Goal: Task Accomplishment & Management: Use online tool/utility

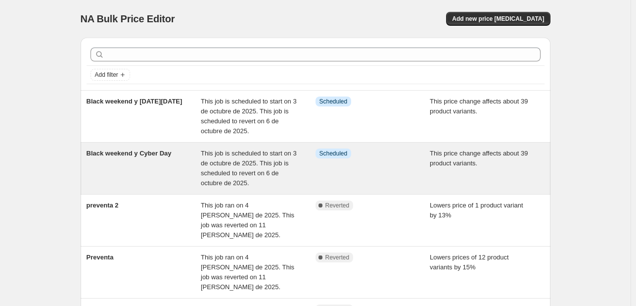
click at [221, 161] on span "This job is scheduled to start on 3 de octubre de 2025. This job is scheduled t…" at bounding box center [249, 167] width 96 height 37
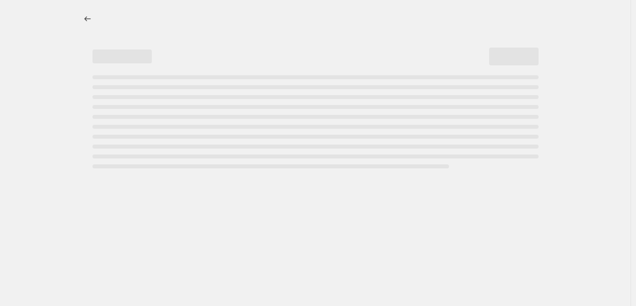
select select "margin"
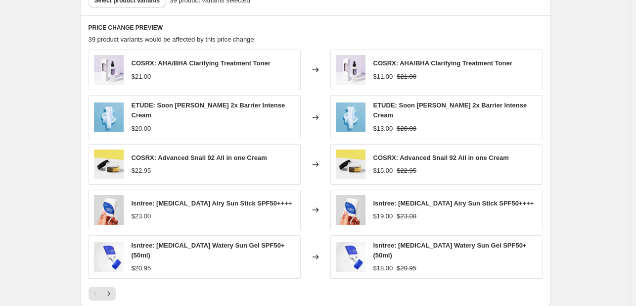
scroll to position [742, 0]
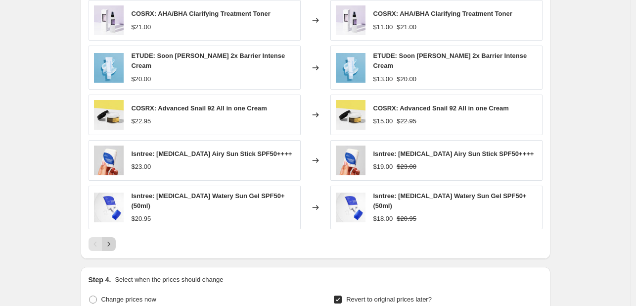
click at [111, 239] on icon "Next" at bounding box center [109, 244] width 10 height 10
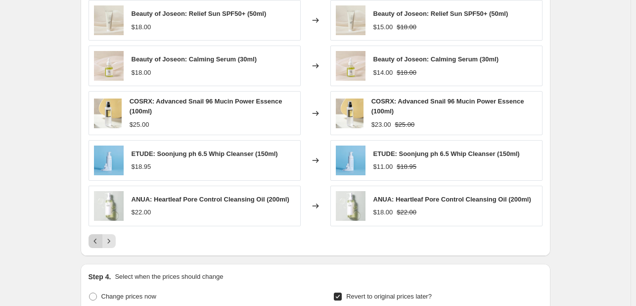
click at [95, 239] on icon "Previous" at bounding box center [96, 241] width 10 height 10
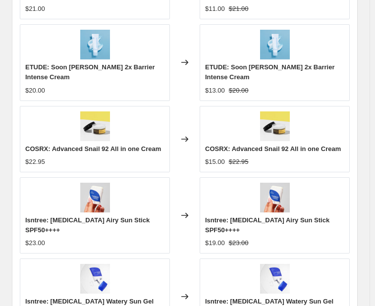
scroll to position [1088, 0]
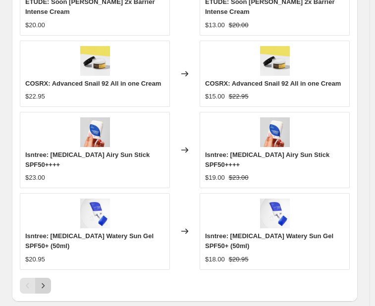
click at [48, 278] on button "Next" at bounding box center [43, 286] width 16 height 16
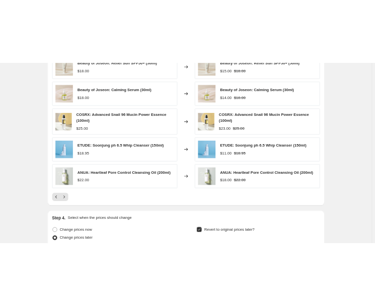
scroll to position [742, 0]
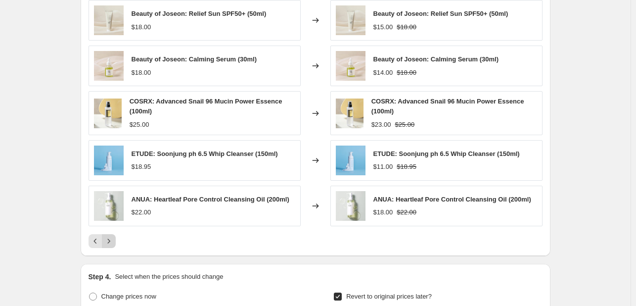
click at [113, 237] on icon "Next" at bounding box center [109, 241] width 10 height 10
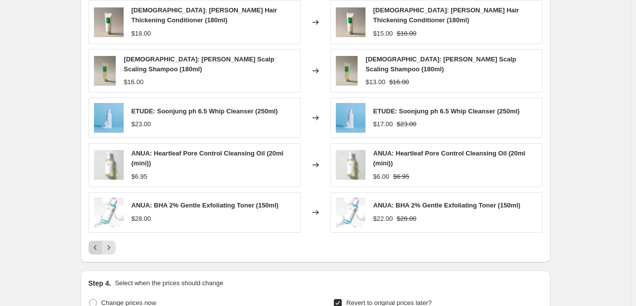
click at [99, 242] on icon "Previous" at bounding box center [96, 247] width 10 height 10
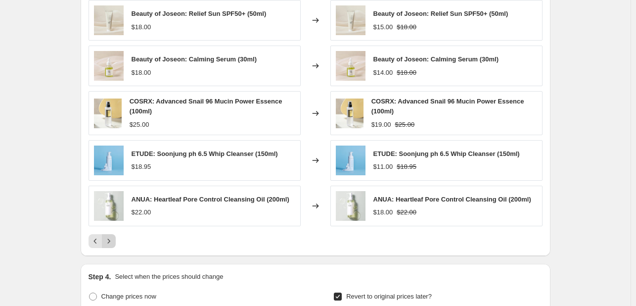
click at [110, 244] on icon "Next" at bounding box center [109, 241] width 10 height 10
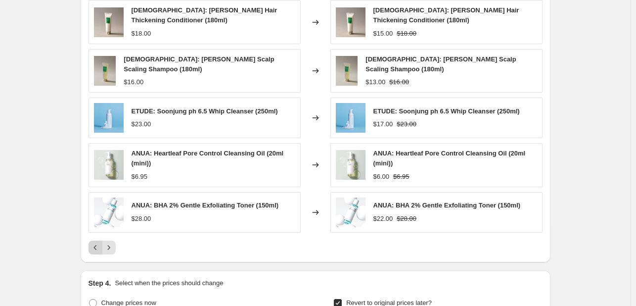
click at [101, 240] on button "Previous" at bounding box center [96, 247] width 14 height 14
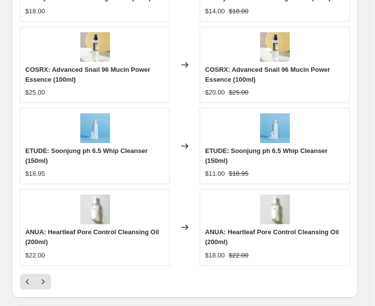
scroll to position [1088, 0]
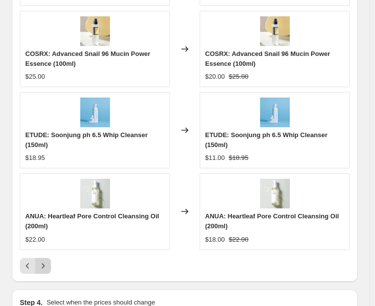
click at [44, 261] on icon "Next" at bounding box center [43, 266] width 10 height 10
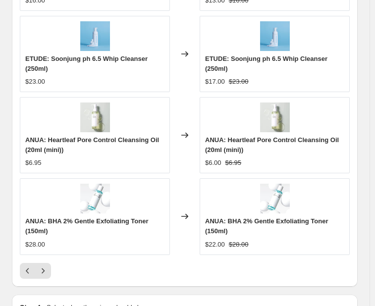
scroll to position [1098, 0]
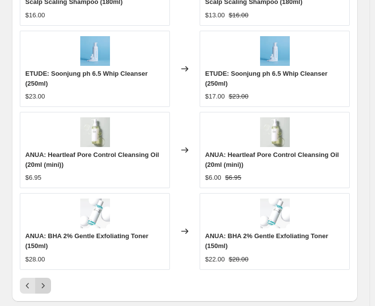
click at [47, 281] on icon "Next" at bounding box center [43, 286] width 10 height 10
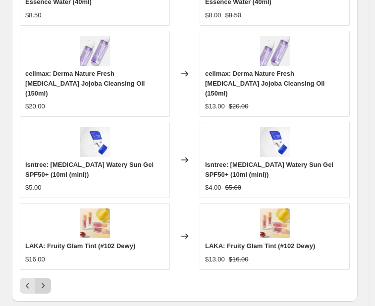
click at [47, 281] on icon "Next" at bounding box center [43, 286] width 10 height 10
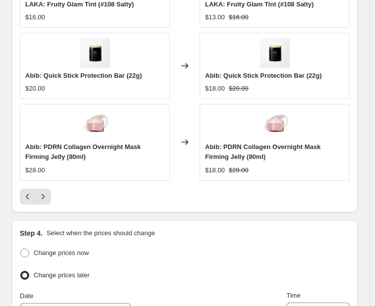
scroll to position [1088, 0]
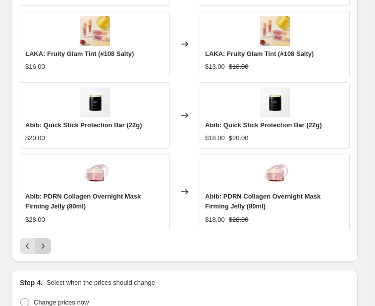
click at [44, 238] on button "Next" at bounding box center [43, 246] width 16 height 16
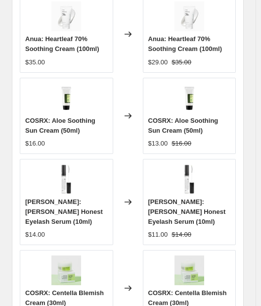
scroll to position [1197, 0]
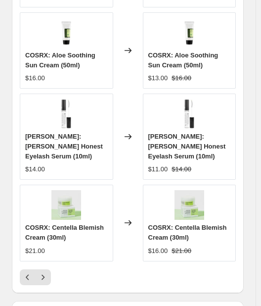
click at [42, 272] on icon "Next" at bounding box center [43, 277] width 10 height 10
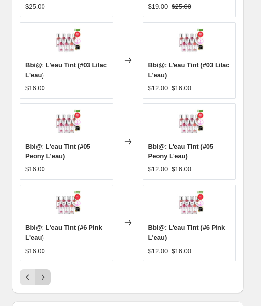
click at [50, 269] on div at bounding box center [128, 277] width 216 height 16
click at [46, 272] on icon "Next" at bounding box center [43, 277] width 10 height 10
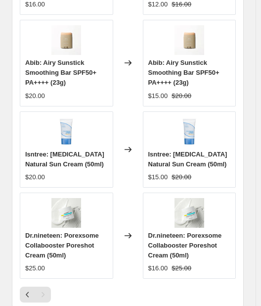
scroll to position [1138, 0]
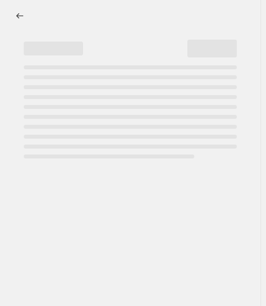
select select "margin"
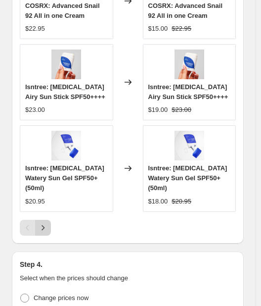
click at [45, 223] on icon "Next" at bounding box center [43, 228] width 10 height 10
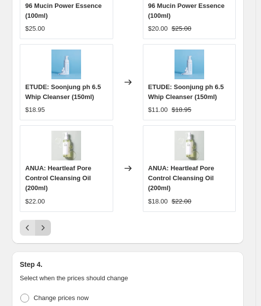
click at [47, 220] on button "Next" at bounding box center [43, 228] width 16 height 16
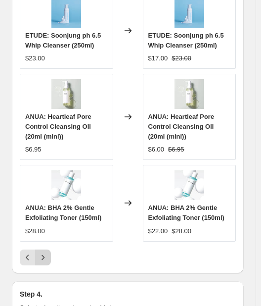
click at [47, 252] on icon "Next" at bounding box center [43, 257] width 10 height 10
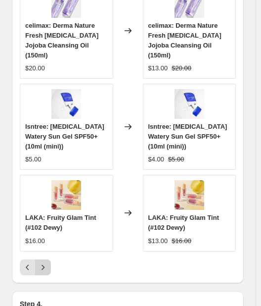
click at [47, 262] on icon "Next" at bounding box center [43, 267] width 10 height 10
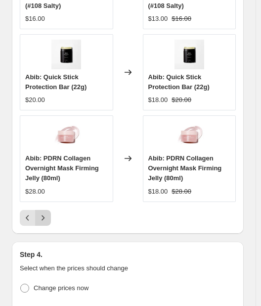
click at [49, 210] on button "Next" at bounding box center [43, 218] width 16 height 16
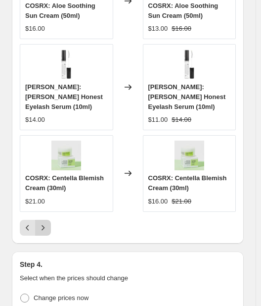
click at [49, 220] on button "Next" at bounding box center [43, 228] width 16 height 16
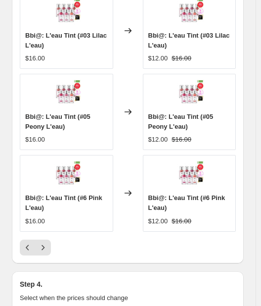
scroll to position [1247, 0]
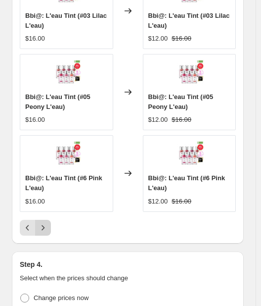
click at [49, 221] on button "Next" at bounding box center [43, 228] width 16 height 16
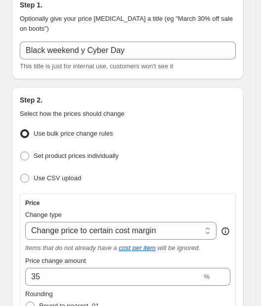
scroll to position [0, 0]
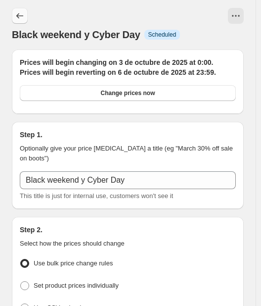
click at [20, 10] on button "Price change jobs" at bounding box center [20, 16] width 16 height 16
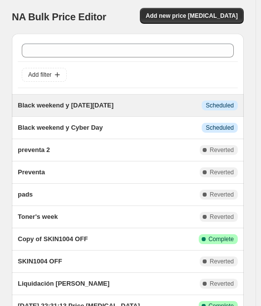
click at [73, 107] on span "Black weekend y [DATE][DATE]" at bounding box center [66, 104] width 96 height 7
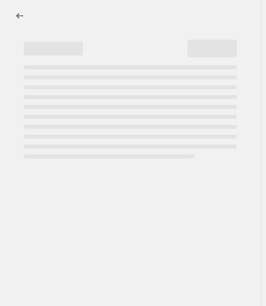
select select "margin"
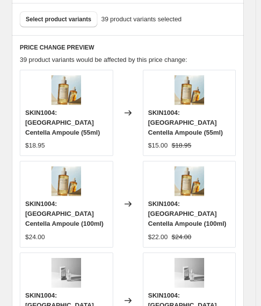
scroll to position [990, 0]
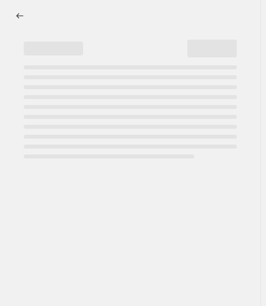
select select "margin"
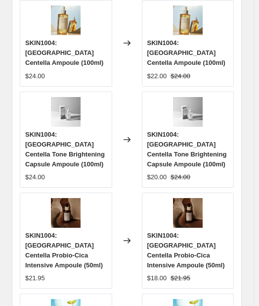
scroll to position [1138, 0]
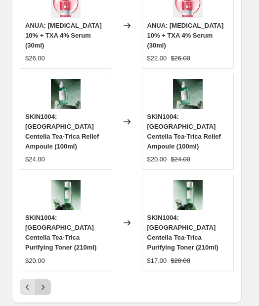
click at [39, 279] on button "Next" at bounding box center [43, 287] width 16 height 16
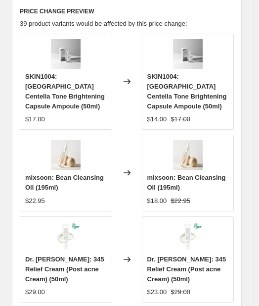
scroll to position [999, 0]
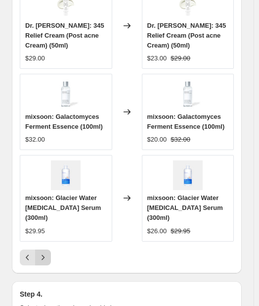
click at [37, 249] on button "Next" at bounding box center [43, 257] width 16 height 16
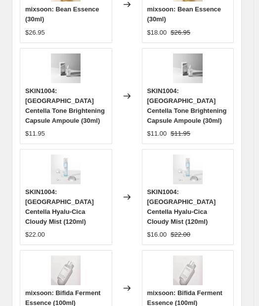
scroll to position [1197, 0]
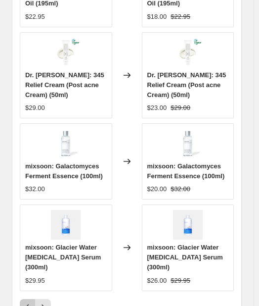
click at [32, 302] on icon "Previous" at bounding box center [28, 307] width 10 height 10
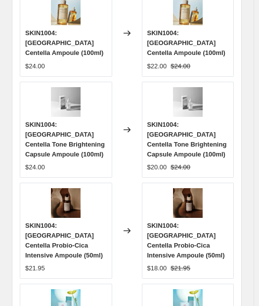
scroll to position [1187, 0]
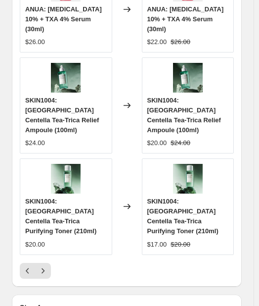
scroll to position [1247, 0]
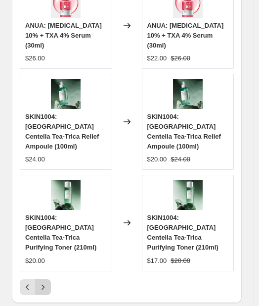
click at [40, 282] on icon "Next" at bounding box center [43, 287] width 10 height 10
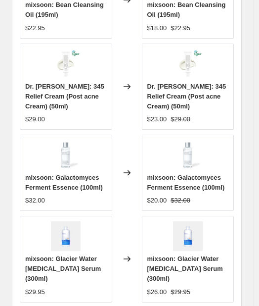
scroll to position [1197, 0]
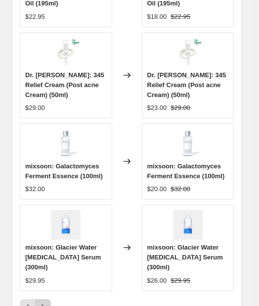
click at [38, 302] on icon "Next" at bounding box center [43, 307] width 10 height 10
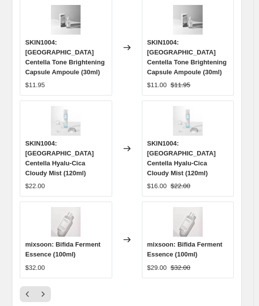
scroll to position [1247, 0]
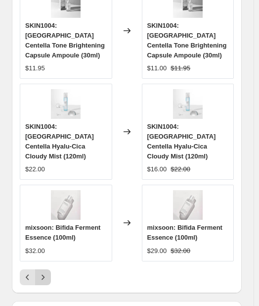
click at [47, 272] on icon "Next" at bounding box center [43, 277] width 10 height 10
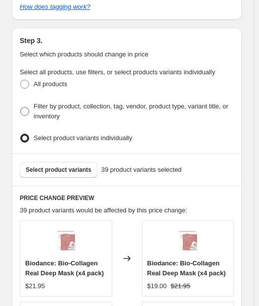
scroll to position [792, 0]
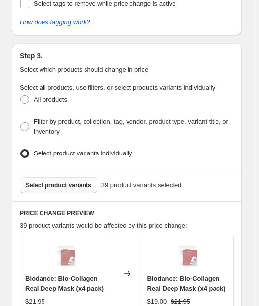
click at [57, 181] on span "Select product variants" at bounding box center [59, 185] width 66 height 8
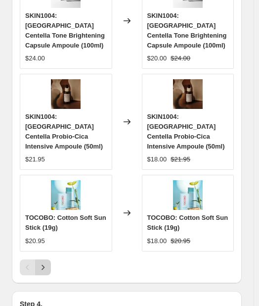
click at [49, 259] on button "Next" at bounding box center [43, 267] width 16 height 16
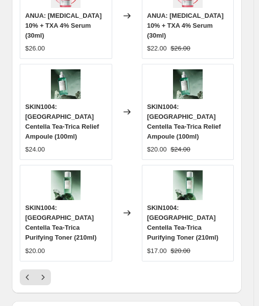
click at [47, 212] on div "SKIN1004: [GEOGRAPHIC_DATA] Centella Probio-Cica Intensive Ampoule (95ml) $29.9…" at bounding box center [127, 37] width 214 height 495
click at [47, 272] on icon "Next" at bounding box center [43, 277] width 10 height 10
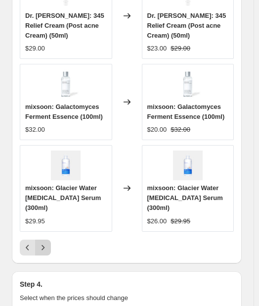
click at [45, 242] on icon "Next" at bounding box center [43, 247] width 10 height 10
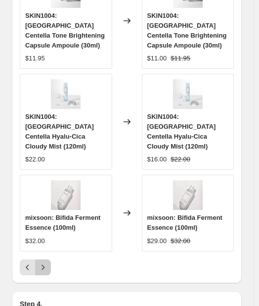
click at [36, 259] on button "Next" at bounding box center [43, 267] width 16 height 16
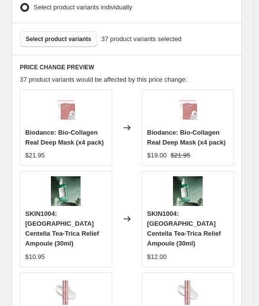
scroll to position [851, 0]
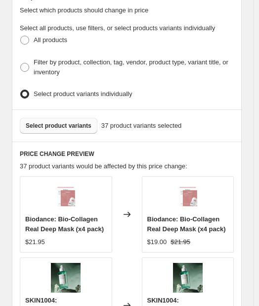
click at [67, 122] on span "Select product variants" at bounding box center [59, 126] width 66 height 8
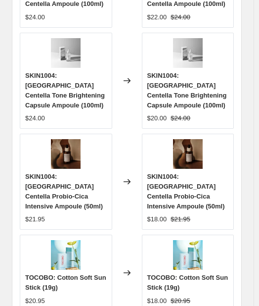
scroll to position [1197, 0]
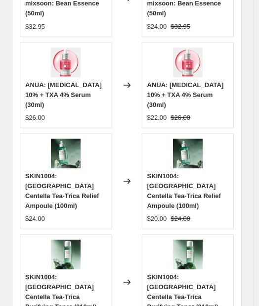
scroll to position [1207, 0]
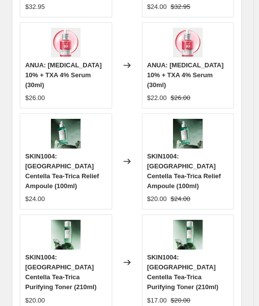
click at [47, 257] on div "SKIN1004: [GEOGRAPHIC_DATA] Centella Probio-Cica Intensive Ampoule (95ml) $29.9…" at bounding box center [127, 87] width 214 height 495
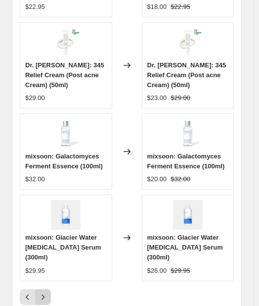
click at [44, 292] on icon "Next" at bounding box center [43, 297] width 10 height 10
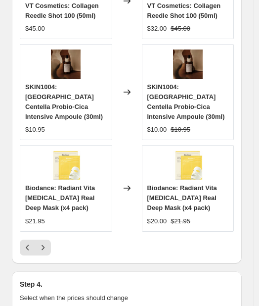
scroll to position [1197, 0]
click at [47, 242] on icon "Next" at bounding box center [43, 247] width 10 height 10
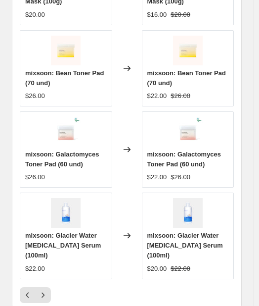
scroll to position [1207, 0]
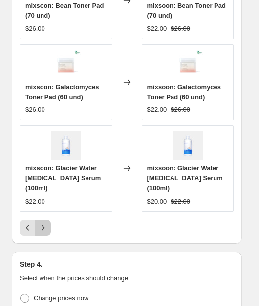
click at [47, 224] on icon "Next" at bounding box center [43, 228] width 10 height 10
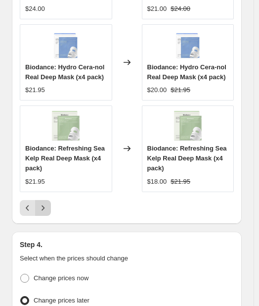
click at [50, 200] on button "Next" at bounding box center [43, 208] width 16 height 16
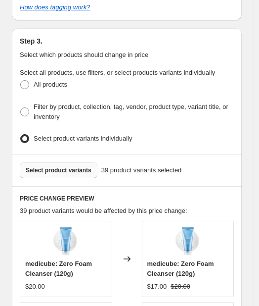
scroll to position [869, 0]
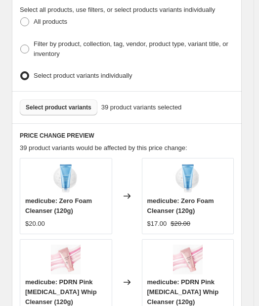
click at [80, 103] on span "Select product variants" at bounding box center [59, 107] width 66 height 8
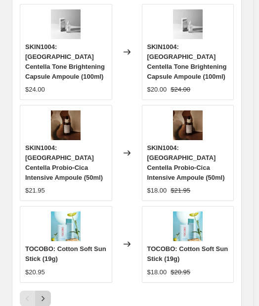
click at [43, 293] on icon "Next" at bounding box center [43, 298] width 10 height 10
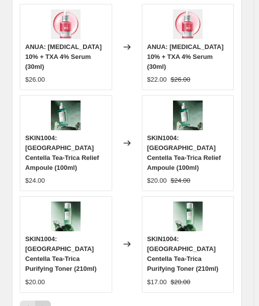
click at [45, 303] on icon "Next" at bounding box center [43, 308] width 10 height 10
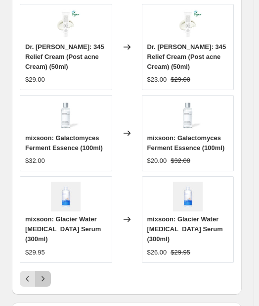
click at [46, 274] on icon "Next" at bounding box center [43, 279] width 10 height 10
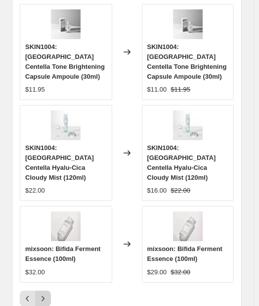
click at [47, 290] on button "Next" at bounding box center [43, 298] width 16 height 16
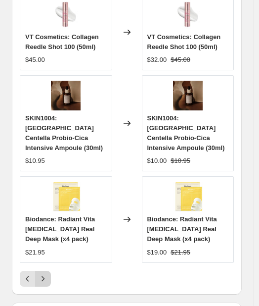
click at [47, 271] on button "Next" at bounding box center [43, 279] width 16 height 16
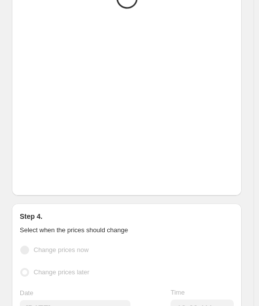
scroll to position [1226, 0]
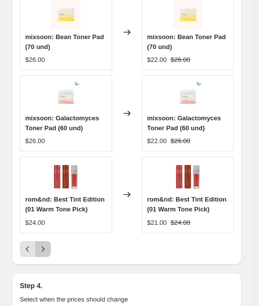
click at [47, 244] on icon "Next" at bounding box center [43, 249] width 10 height 10
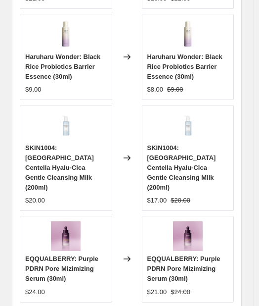
scroll to position [1216, 0]
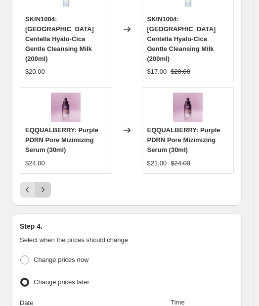
click at [42, 182] on button "Next" at bounding box center [43, 190] width 16 height 16
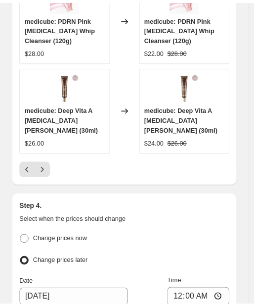
scroll to position [1315, 0]
